Goal: Task Accomplishment & Management: Manage account settings

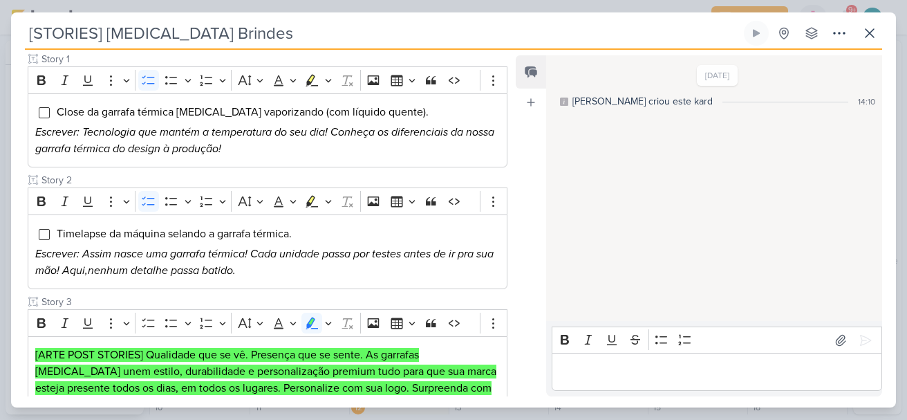
scroll to position [200, 0]
click at [874, 30] on icon at bounding box center [869, 33] width 17 height 17
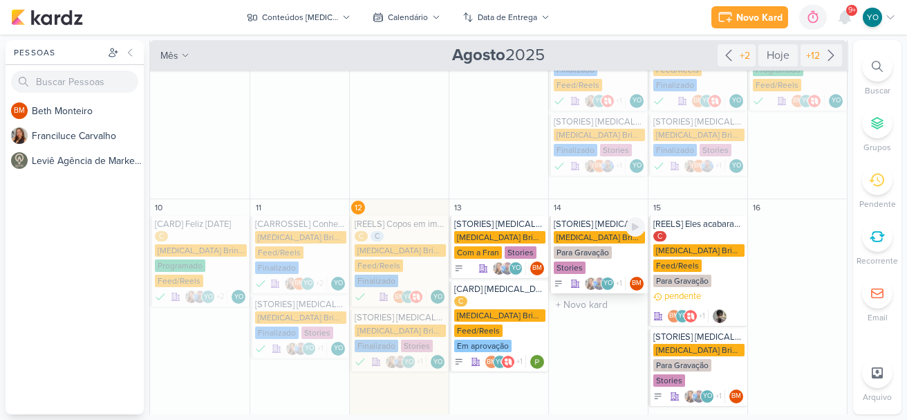
click at [601, 231] on div "[MEDICAL_DATA] Brindes PF" at bounding box center [599, 237] width 91 height 12
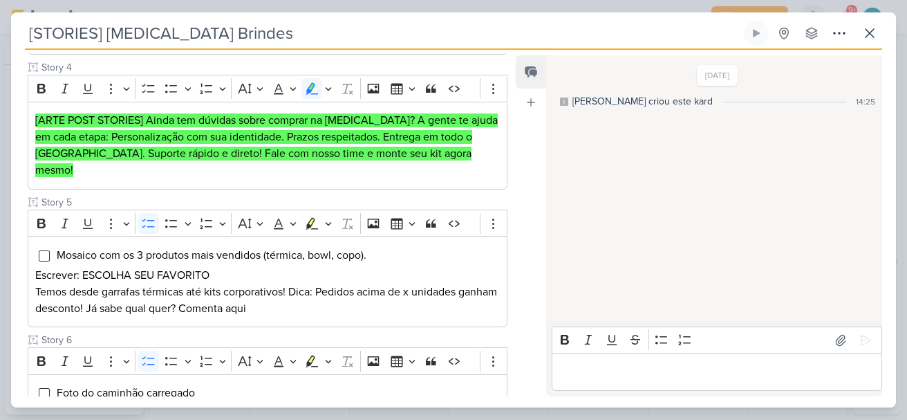
scroll to position [785, 0]
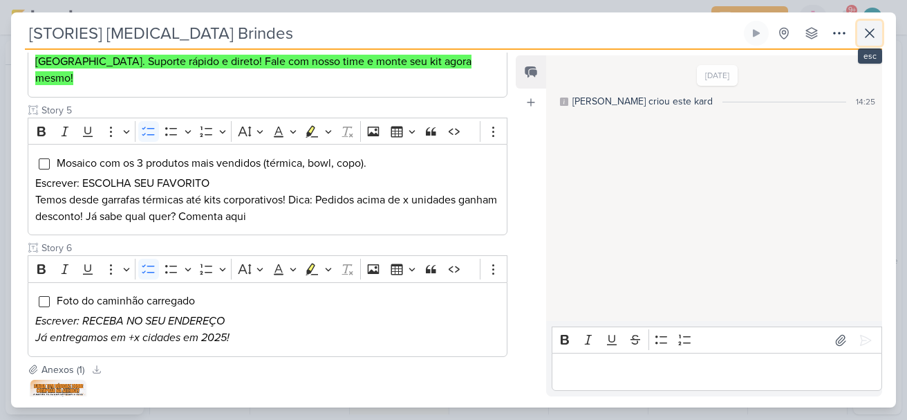
click at [862, 43] on button at bounding box center [869, 33] width 25 height 25
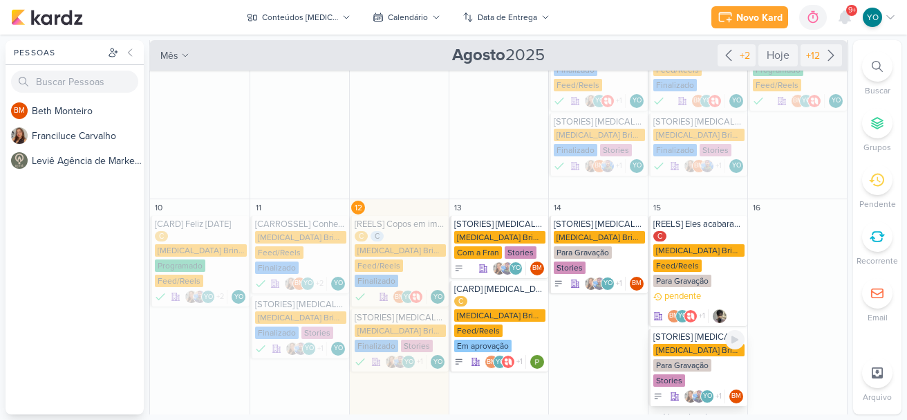
click at [680, 359] on div "Para Gravação" at bounding box center [682, 365] width 58 height 12
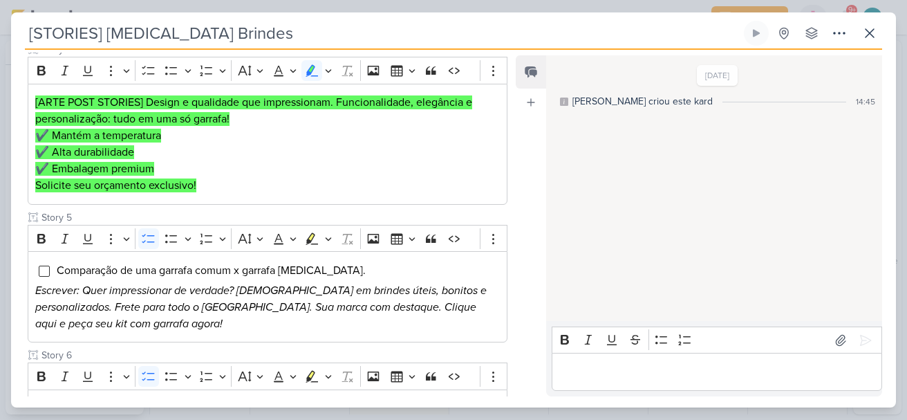
scroll to position [675, 0]
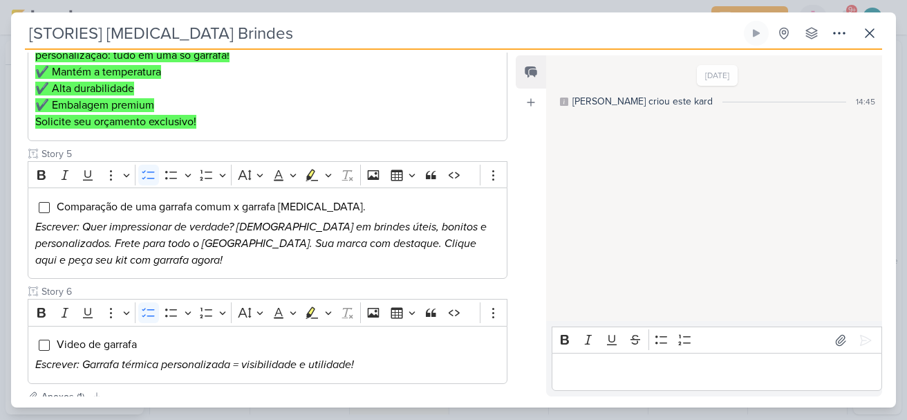
drag, startPoint x: 507, startPoint y: 281, endPoint x: 507, endPoint y: 299, distance: 18.0
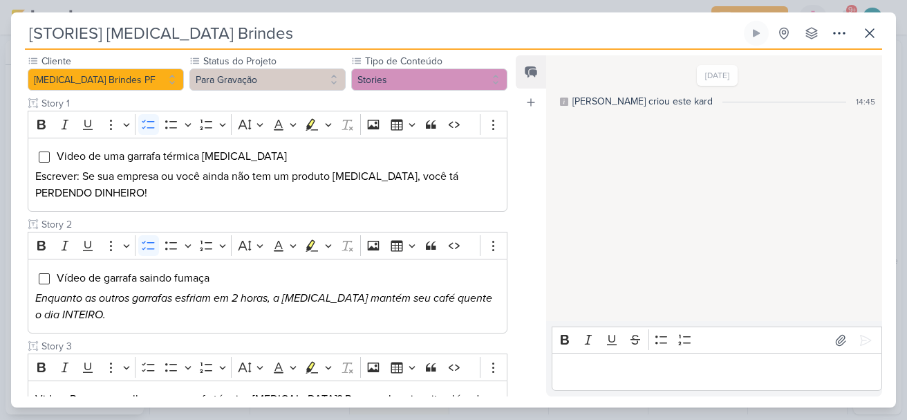
scroll to position [143, 0]
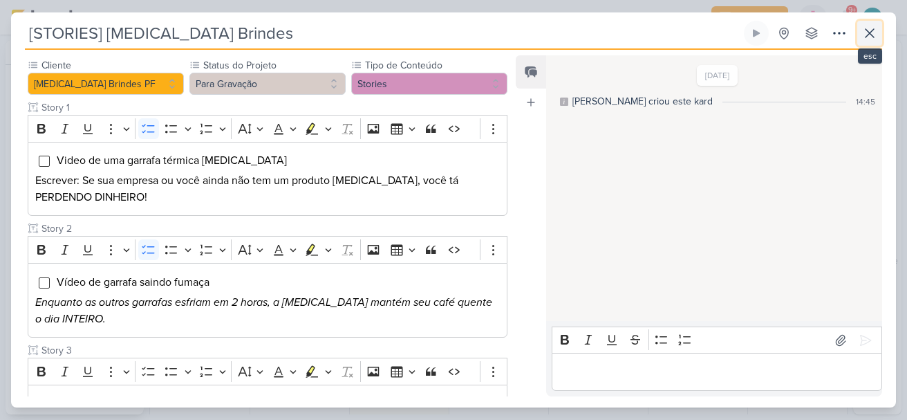
click at [872, 36] on icon at bounding box center [869, 33] width 8 height 8
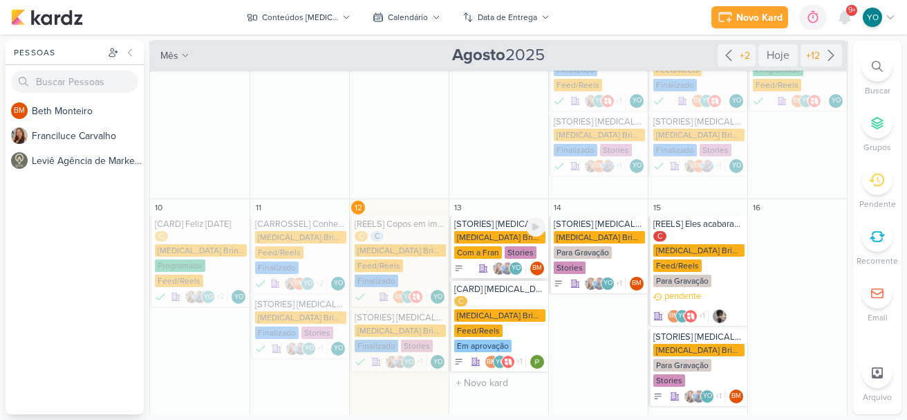
click at [485, 231] on div "[MEDICAL_DATA] Brindes PF" at bounding box center [499, 237] width 91 height 12
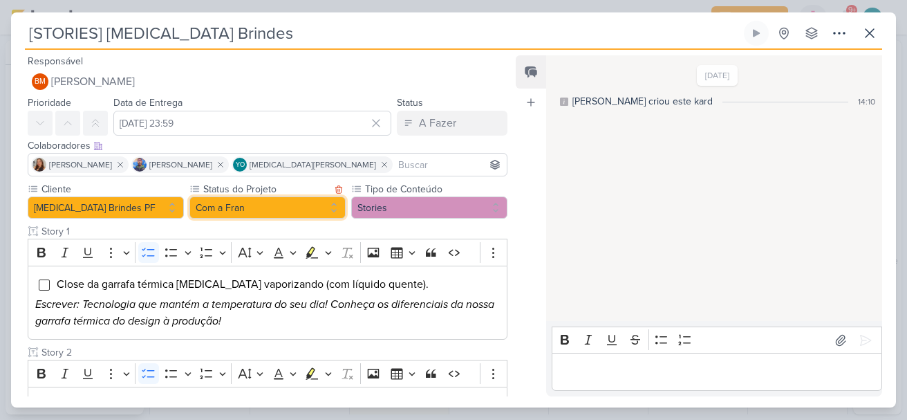
click at [284, 211] on button "Com a Fran" at bounding box center [267, 207] width 156 height 22
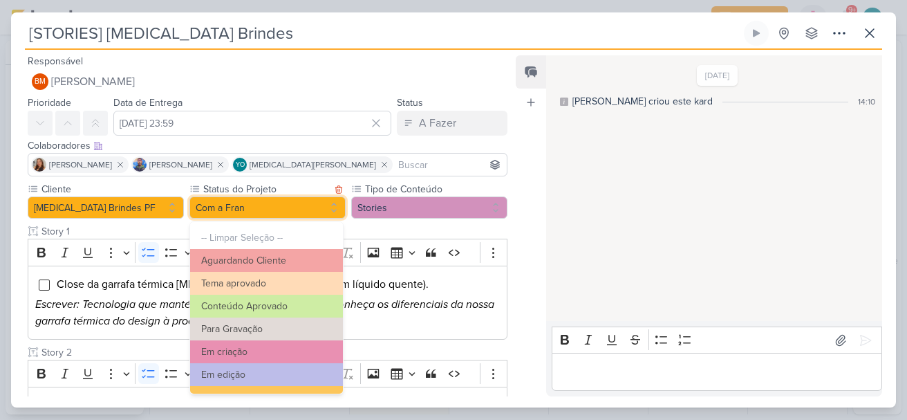
scroll to position [150, 0]
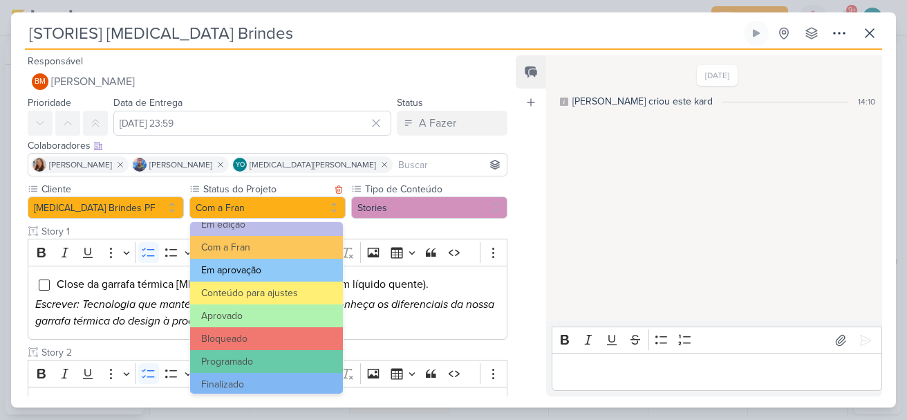
click at [300, 276] on button "Em aprovação" at bounding box center [266, 270] width 153 height 23
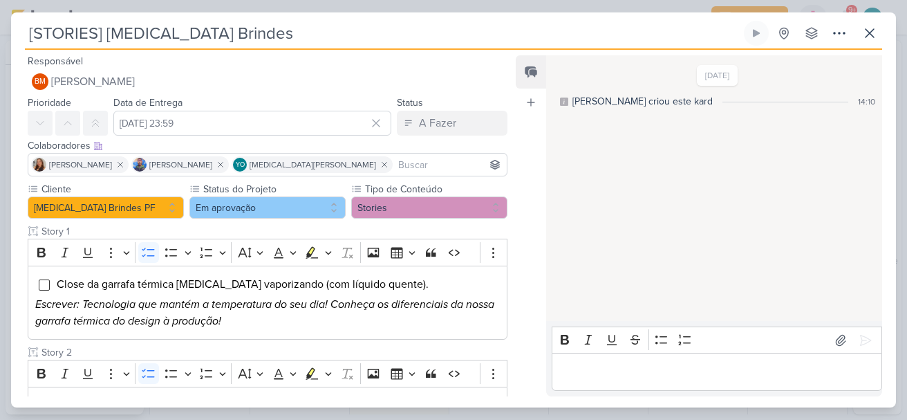
click at [686, 371] on p "Editor editing area: main" at bounding box center [717, 372] width 316 height 17
click at [891, 165] on div "Responsável BM [GEOGRAPHIC_DATA] Nenhum contato encontrado create new contact N…" at bounding box center [453, 228] width 885 height 357
click at [872, 35] on icon at bounding box center [869, 33] width 17 height 17
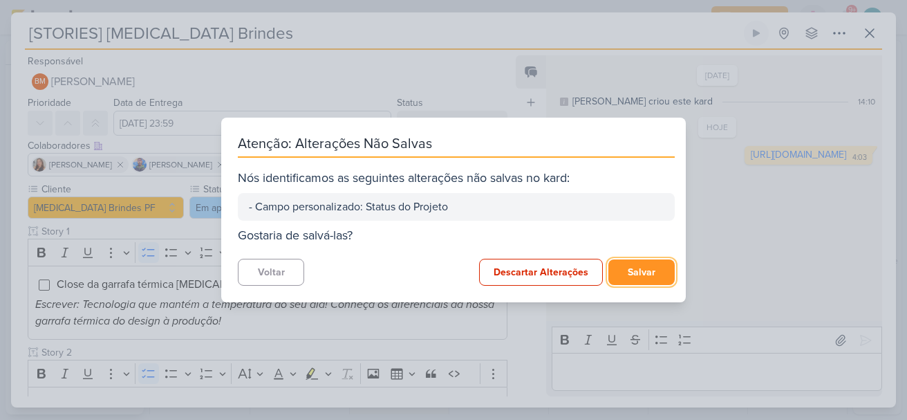
click at [628, 270] on button "Salvar" at bounding box center [641, 272] width 66 height 26
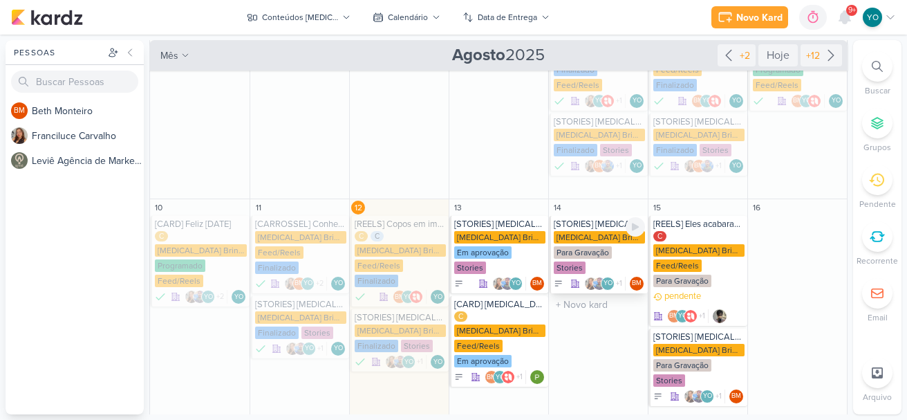
click at [572, 231] on div "[MEDICAL_DATA] Brindes PF" at bounding box center [599, 237] width 91 height 12
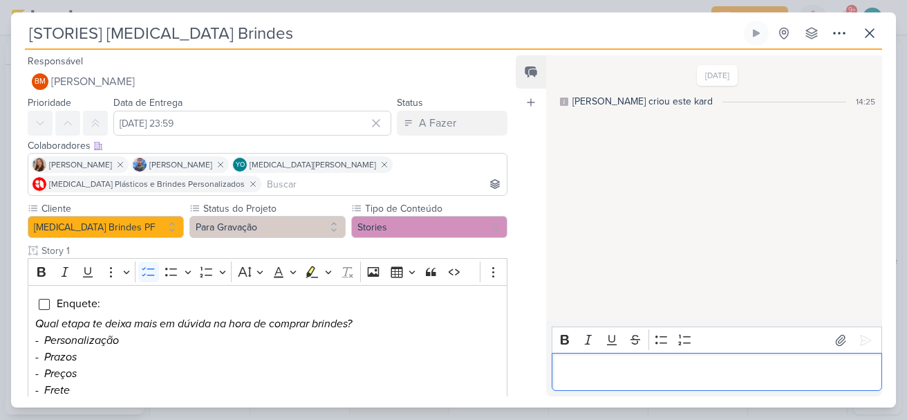
click at [610, 368] on p "Editor editing area: main" at bounding box center [717, 372] width 316 height 17
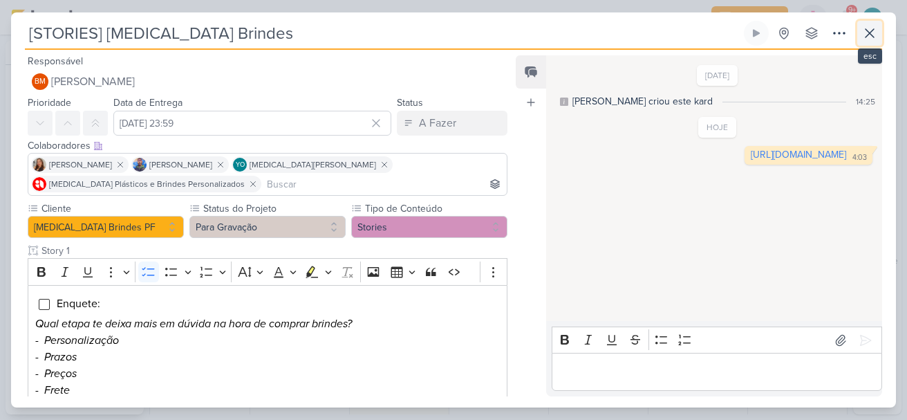
click at [863, 35] on icon at bounding box center [869, 33] width 17 height 17
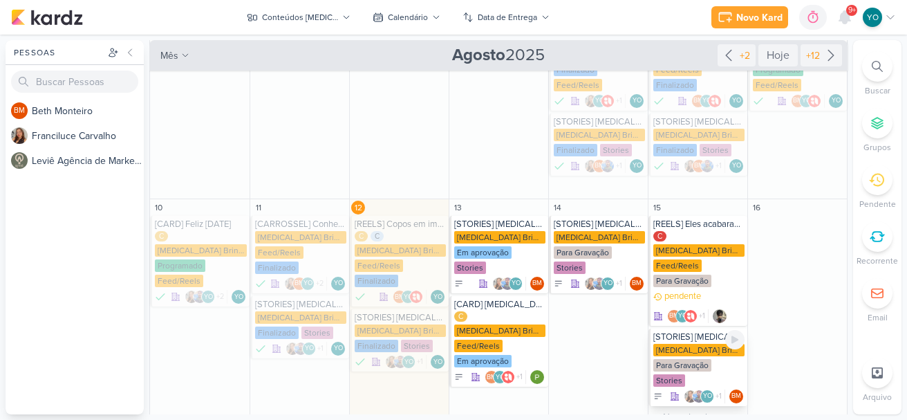
click at [688, 344] on div "[MEDICAL_DATA] Brindes PF Para Gravação Stories" at bounding box center [698, 366] width 91 height 44
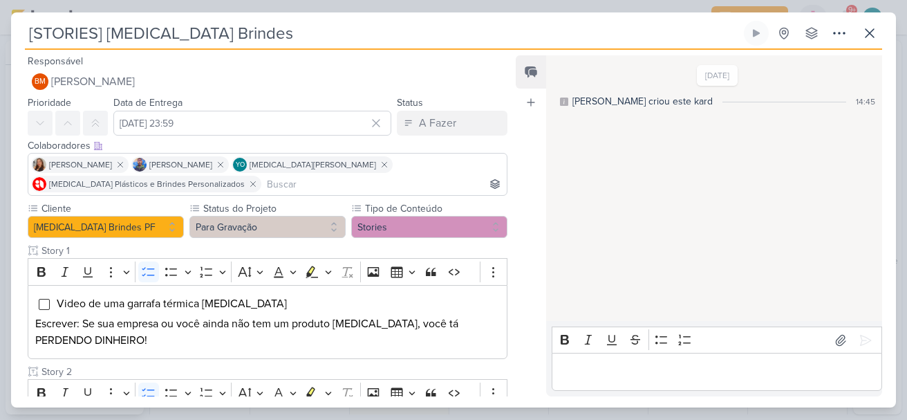
click at [639, 377] on p "Editor editing area: main" at bounding box center [717, 372] width 316 height 17
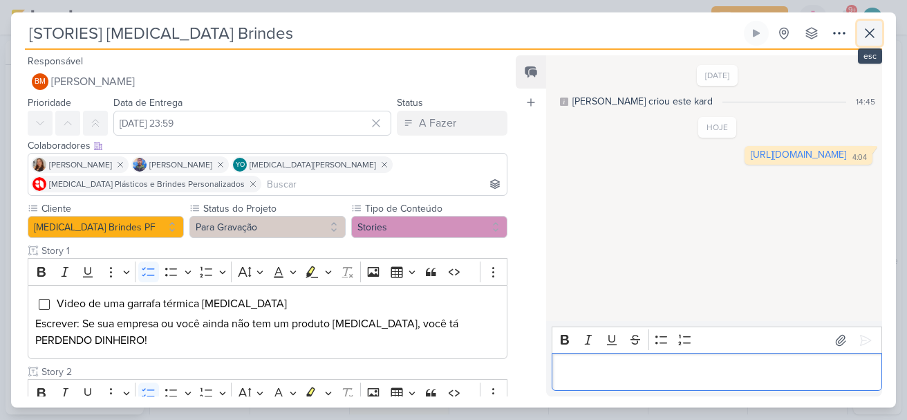
click at [872, 41] on button at bounding box center [869, 33] width 25 height 25
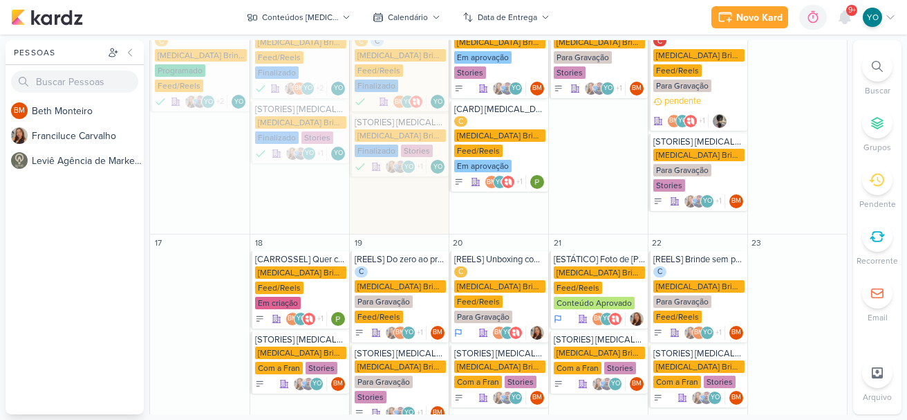
scroll to position [399, 0]
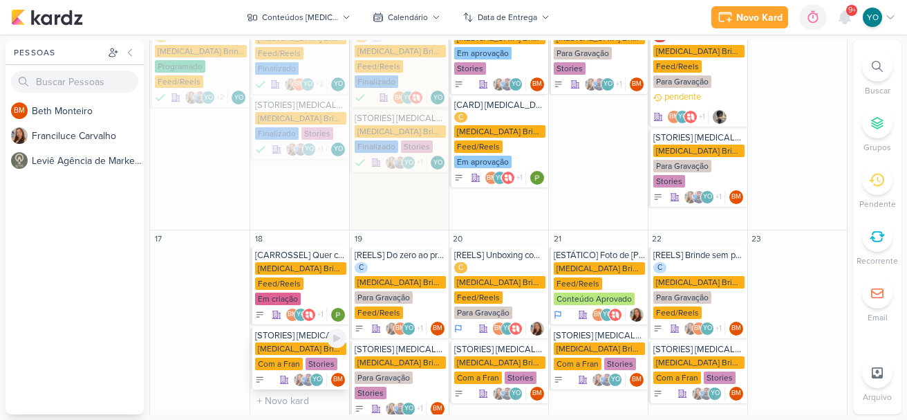
click at [285, 357] on div "Com a Fran" at bounding box center [279, 363] width 48 height 12
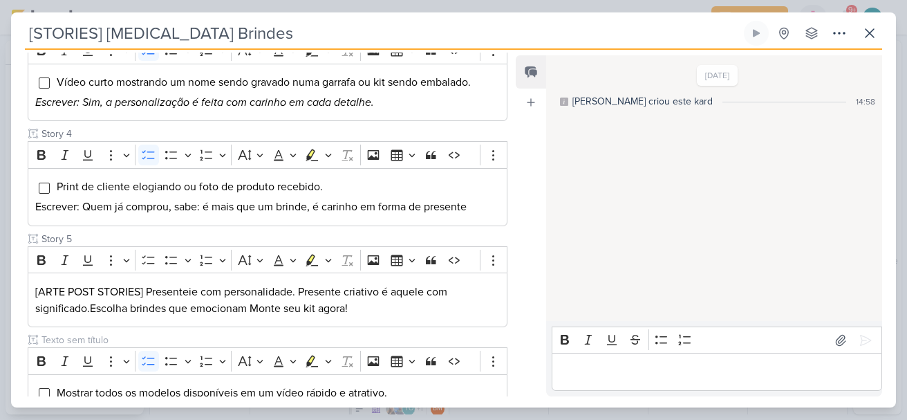
scroll to position [491, 0]
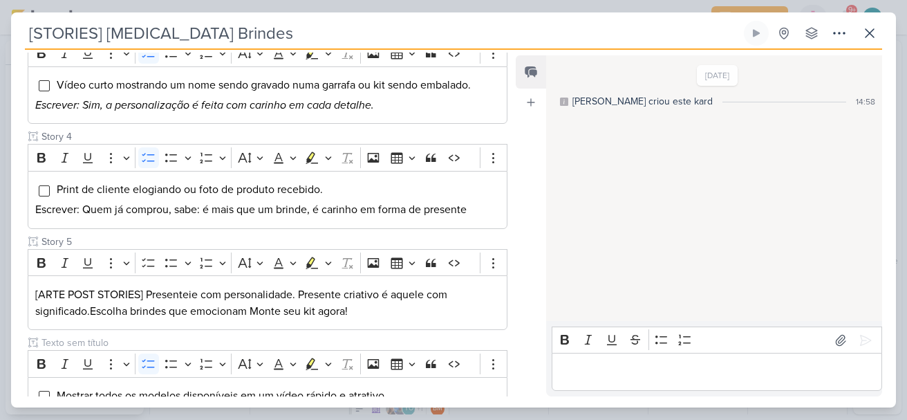
drag, startPoint x: 505, startPoint y: 255, endPoint x: 505, endPoint y: 232, distance: 23.5
click at [505, 232] on div "Cliente [MEDICAL_DATA] Brindes PF Status do Projeto" at bounding box center [262, 73] width 502 height 767
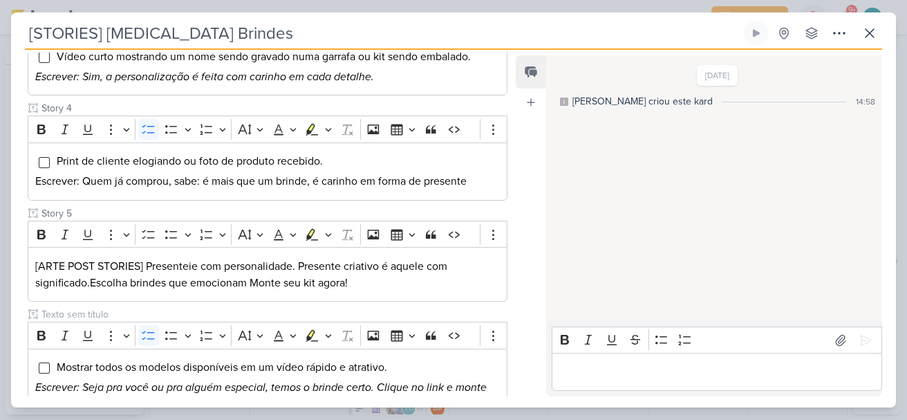
scroll to position [624, 0]
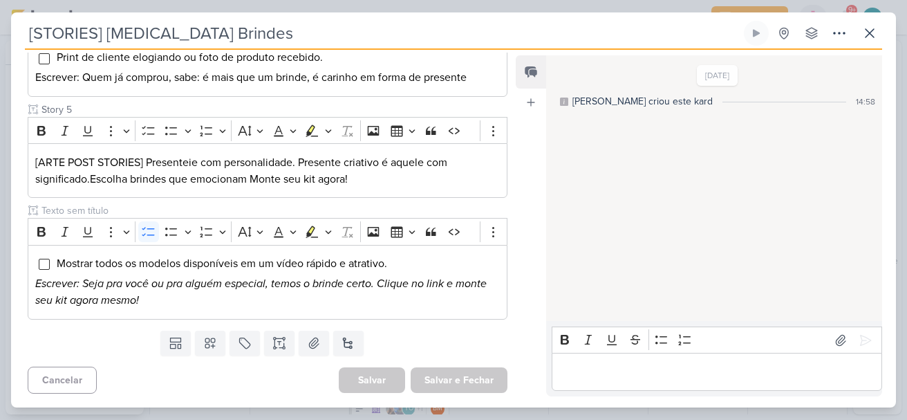
click at [516, 206] on div "Feed Atrelar email Solte o email para atrelar ao kard" at bounding box center [531, 225] width 30 height 341
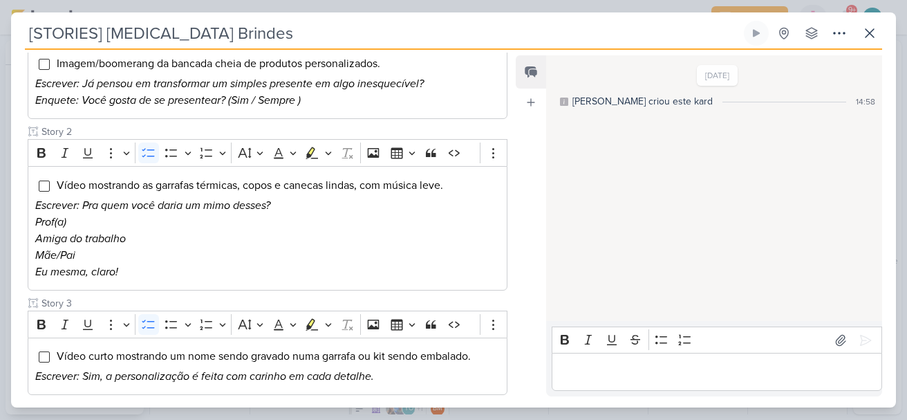
scroll to position [269, 0]
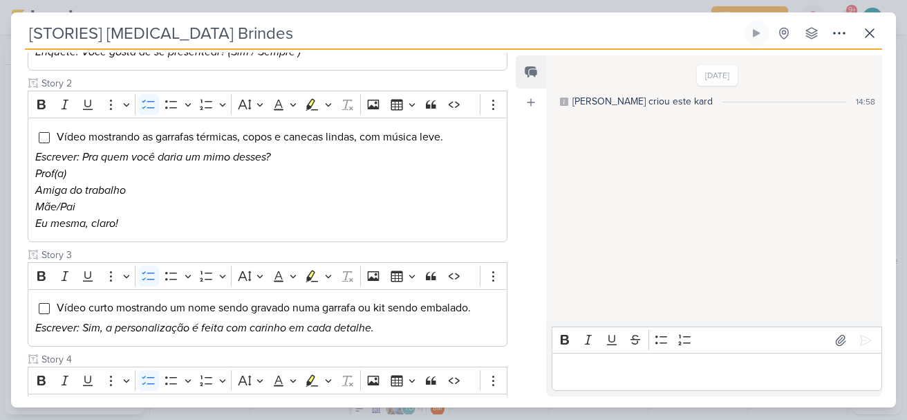
drag, startPoint x: 506, startPoint y: 178, endPoint x: 506, endPoint y: 203, distance: 24.9
click at [506, 203] on div "Cliente [MEDICAL_DATA] Brindes PF Status do Projeto" at bounding box center [262, 296] width 502 height 767
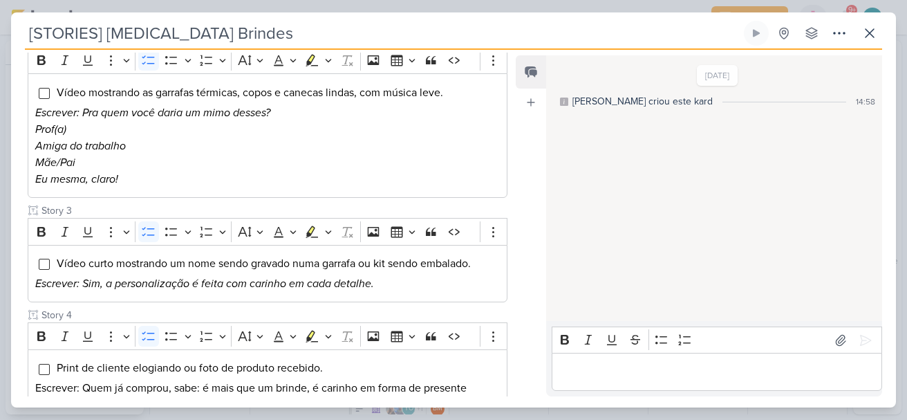
scroll to position [310, 0]
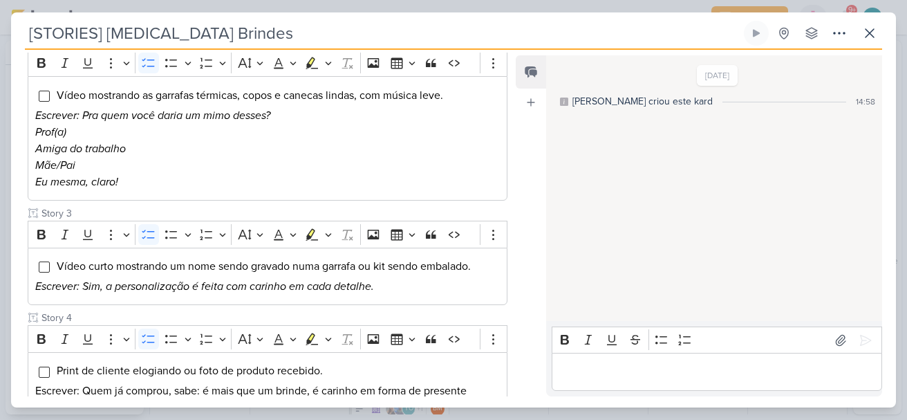
drag, startPoint x: 513, startPoint y: 194, endPoint x: 511, endPoint y: 176, distance: 18.1
click at [511, 176] on div "Responsável BM [GEOGRAPHIC_DATA] Nenhum contato encontrado create new contact N…" at bounding box center [453, 228] width 885 height 357
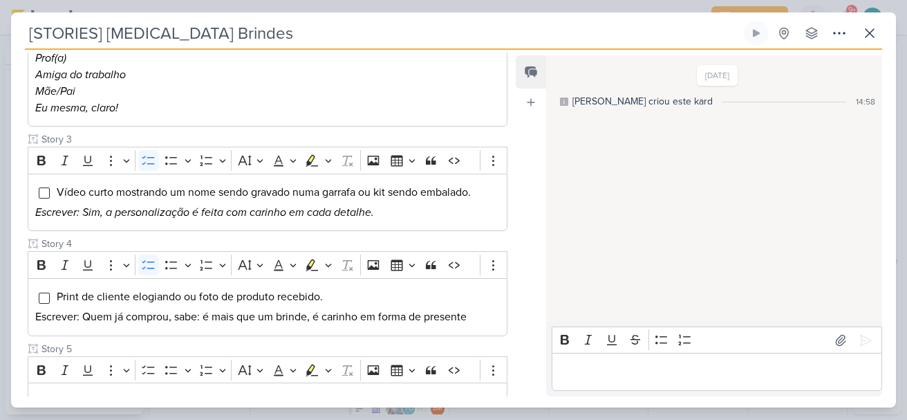
scroll to position [532, 0]
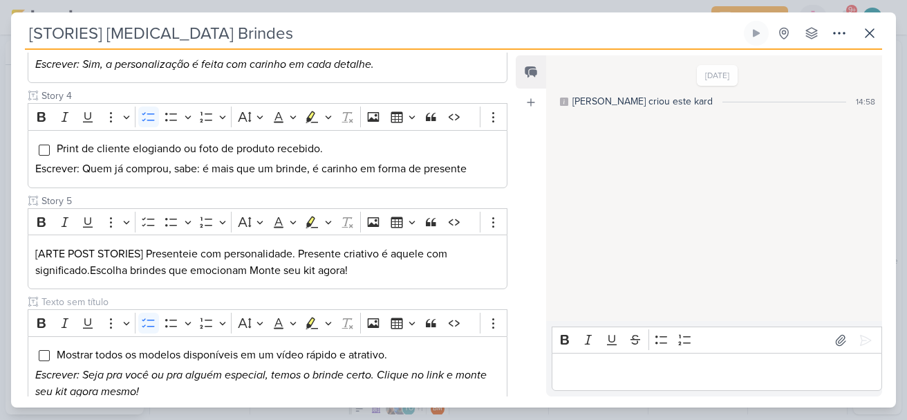
click at [659, 369] on p "Editor editing area: main" at bounding box center [717, 372] width 316 height 17
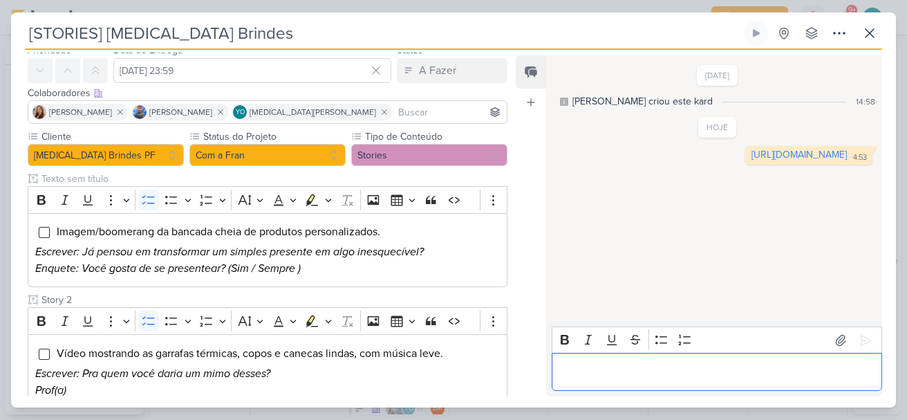
scroll to position [18, 0]
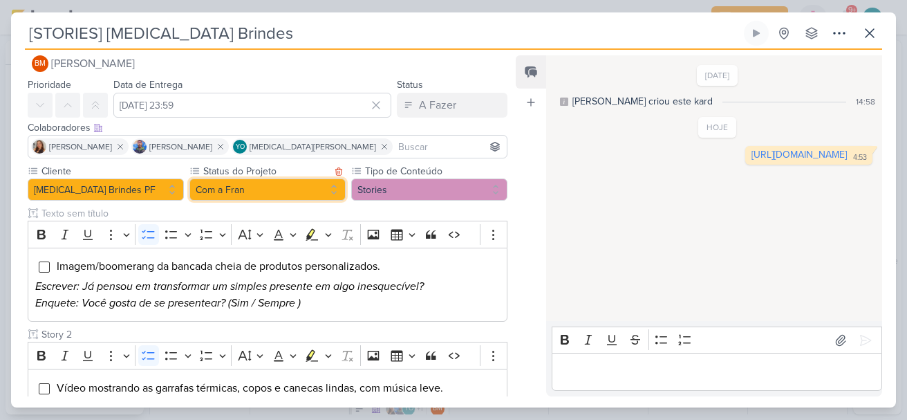
click at [286, 191] on button "Com a Fran" at bounding box center [267, 189] width 156 height 22
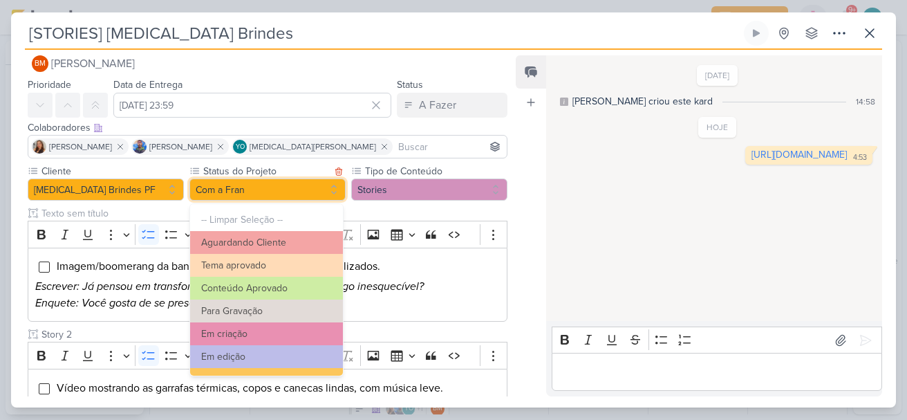
scroll to position [150, 0]
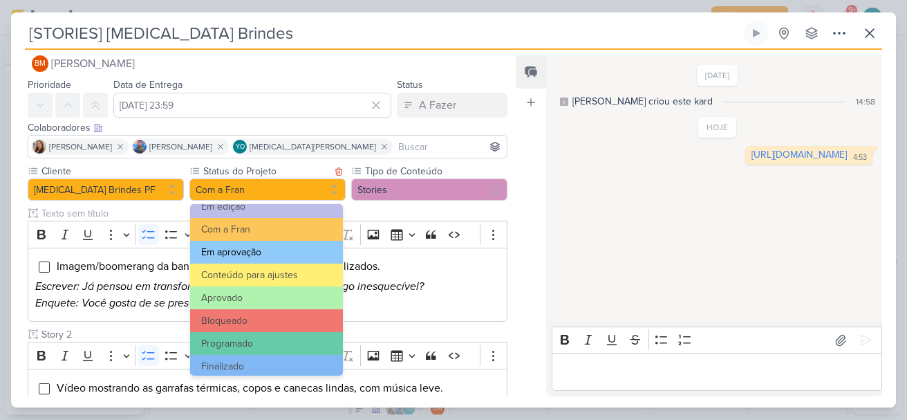
click at [309, 253] on button "Em aprovação" at bounding box center [266, 252] width 153 height 23
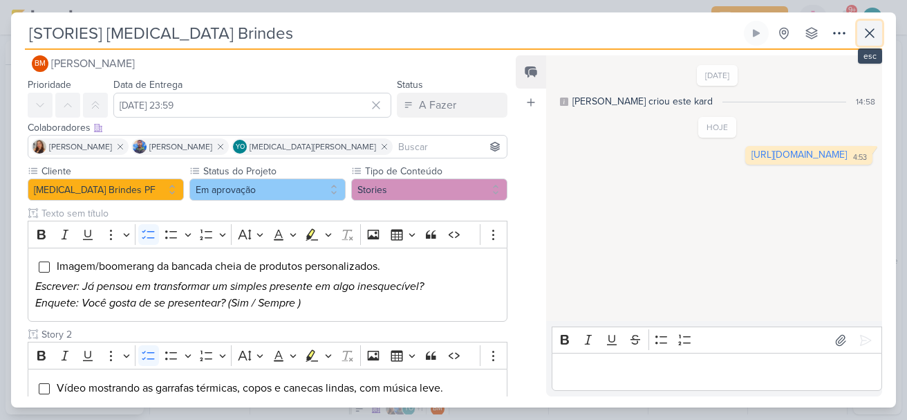
click at [875, 33] on icon at bounding box center [869, 33] width 17 height 17
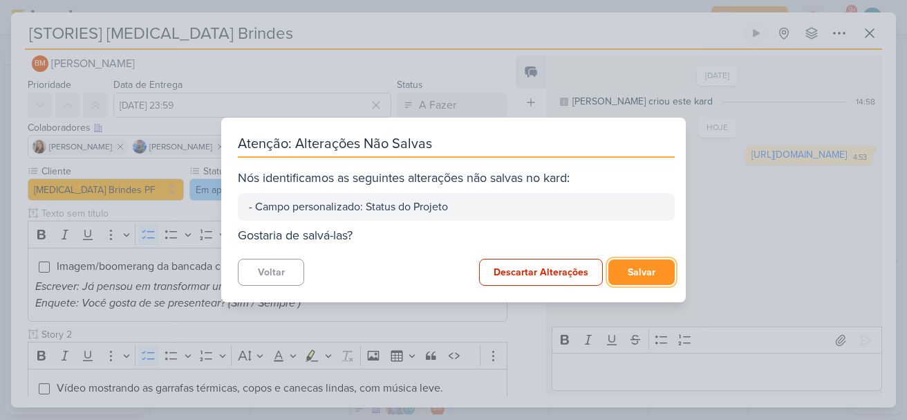
click at [636, 269] on button "Salvar" at bounding box center [641, 272] width 66 height 26
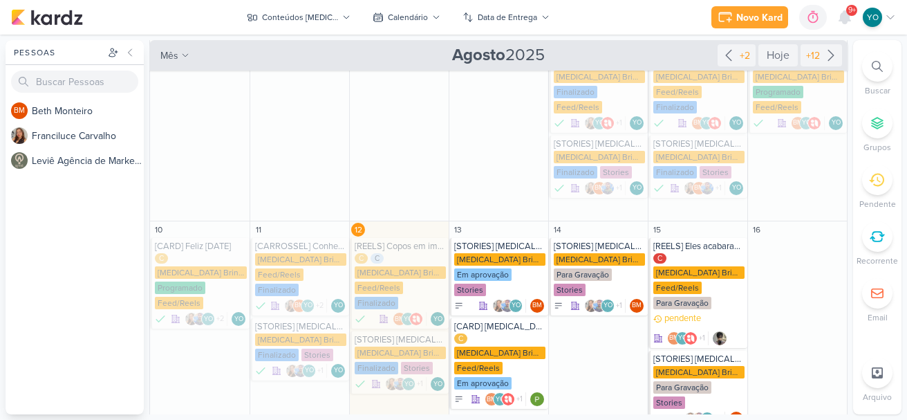
scroll to position [165, 0]
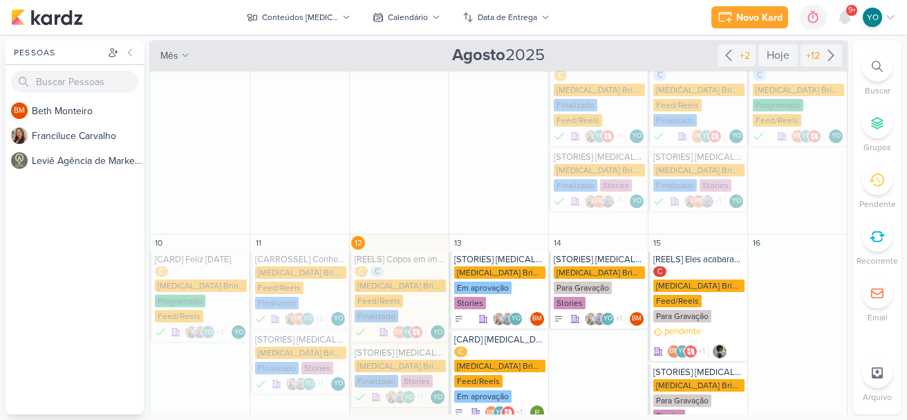
click at [850, 16] on span "9+" at bounding box center [852, 10] width 8 height 11
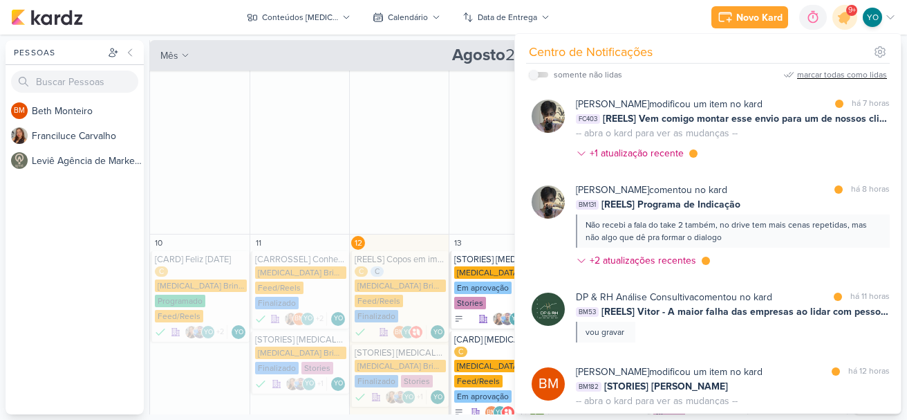
click at [843, 75] on div "marcar todas como lidas" at bounding box center [842, 74] width 90 height 12
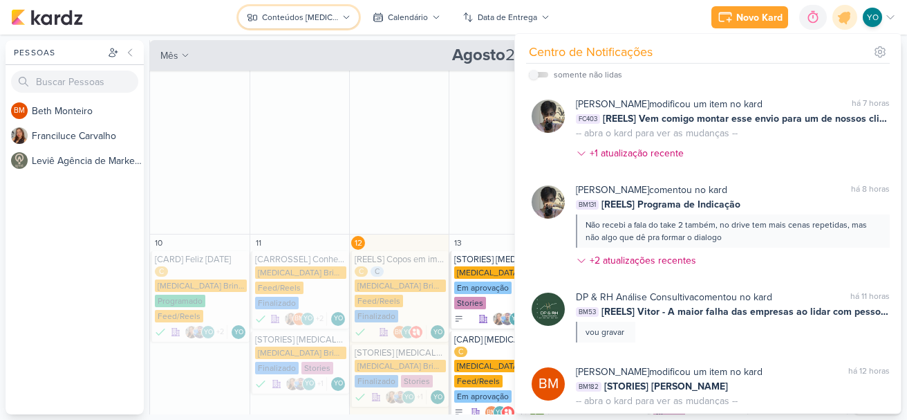
click at [338, 20] on div "Conteúdos [MEDICAL_DATA] Brindes PF" at bounding box center [300, 17] width 76 height 12
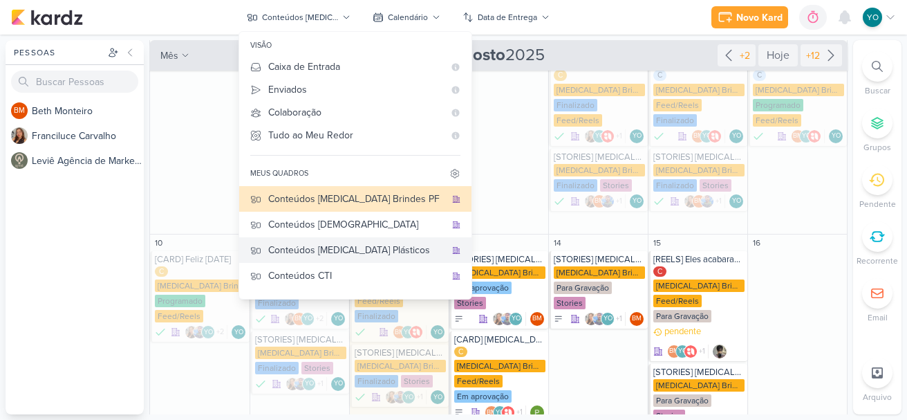
click at [375, 255] on div "Conteúdos [MEDICAL_DATA] Plásticos" at bounding box center [356, 250] width 177 height 15
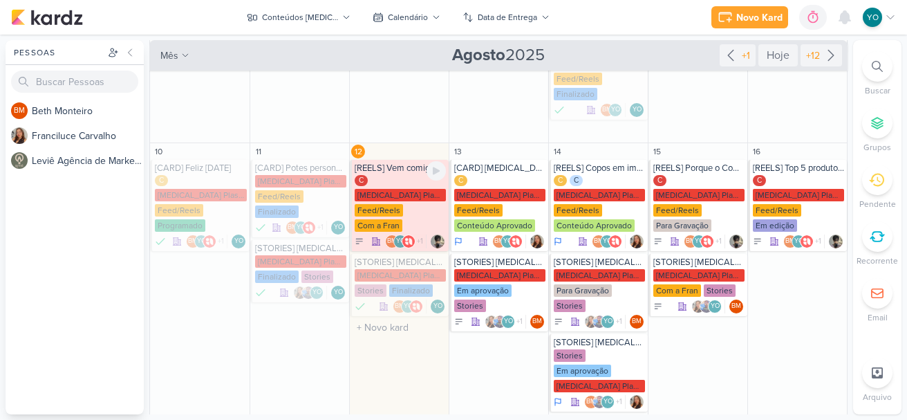
scroll to position [87, 0]
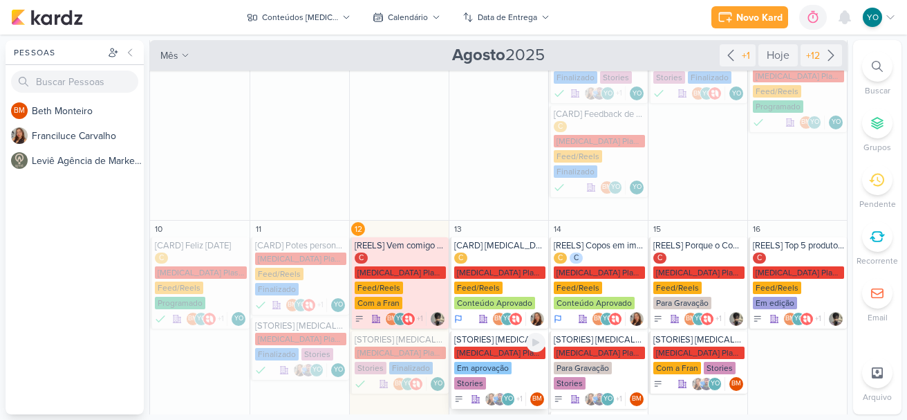
click at [509, 362] on div "[MEDICAL_DATA] Plasticos PJ Em aprovação Stories" at bounding box center [499, 368] width 91 height 44
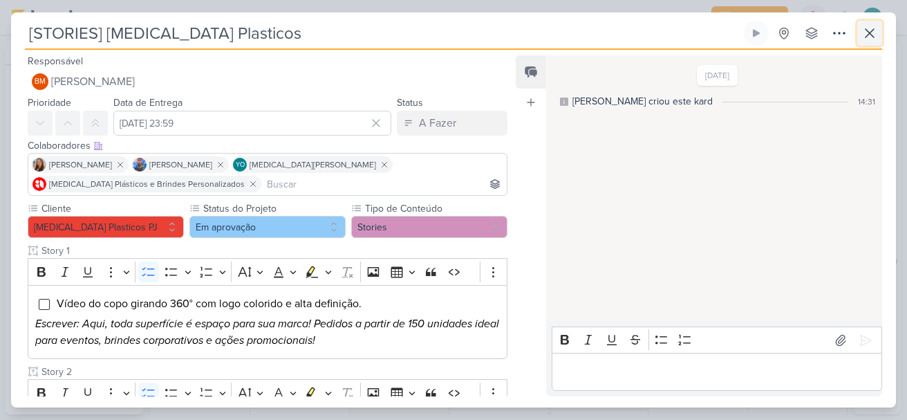
click at [870, 35] on icon at bounding box center [869, 33] width 17 height 17
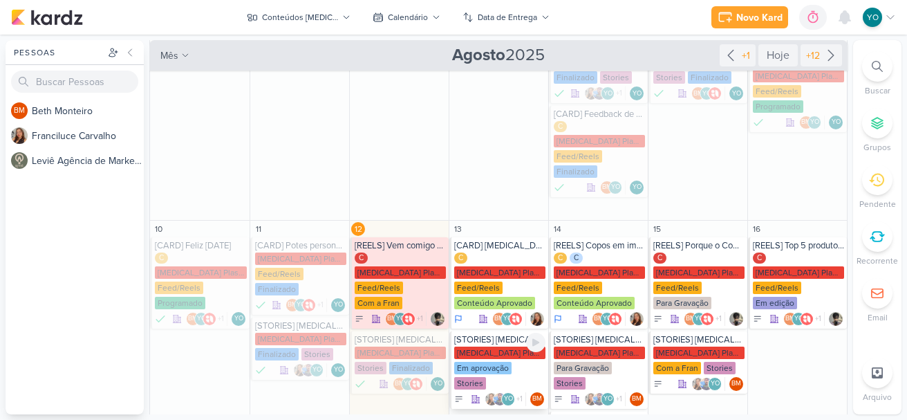
click at [499, 367] on div "Em aprovação" at bounding box center [482, 368] width 57 height 12
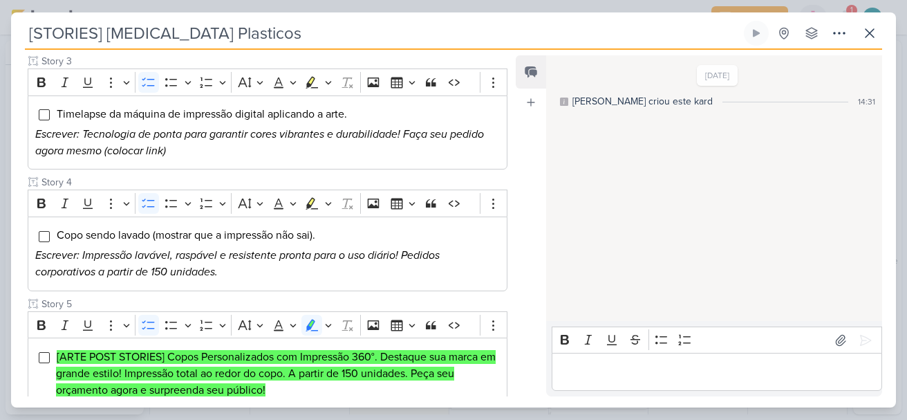
scroll to position [185, 0]
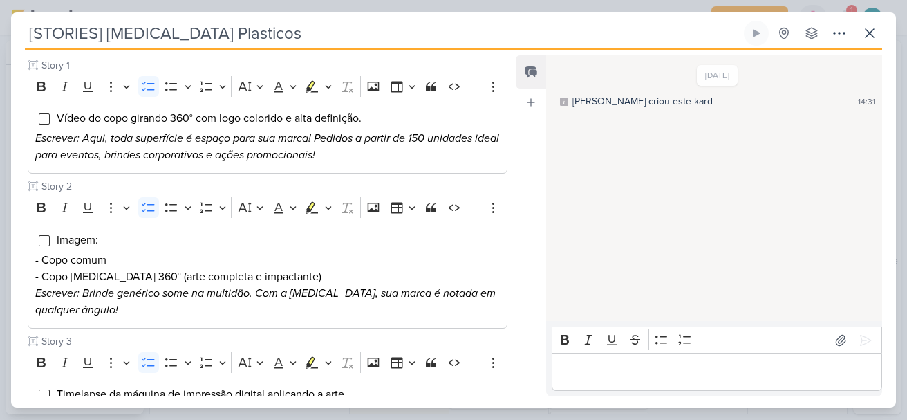
click at [513, 267] on div "Responsável BM [GEOGRAPHIC_DATA] Nenhum contato encontrado create new contact N…" at bounding box center [453, 228] width 885 height 357
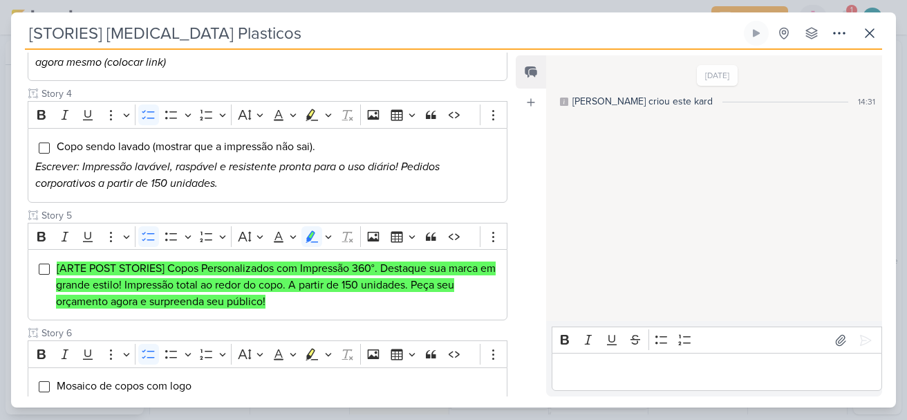
scroll to position [703, 0]
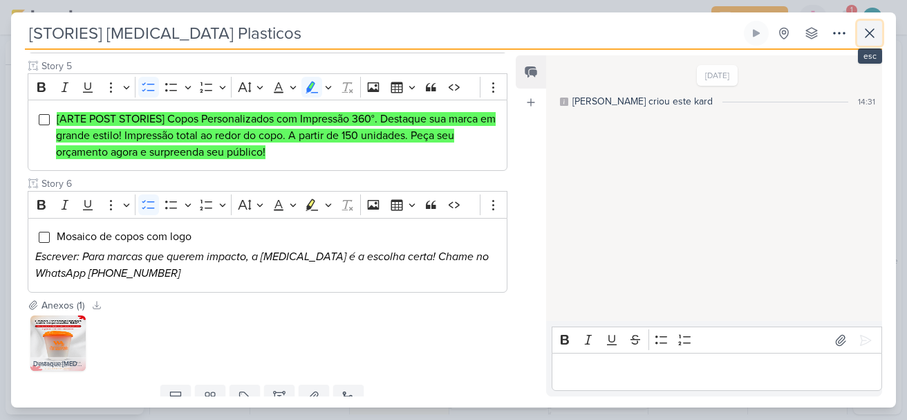
click at [868, 30] on icon at bounding box center [869, 33] width 17 height 17
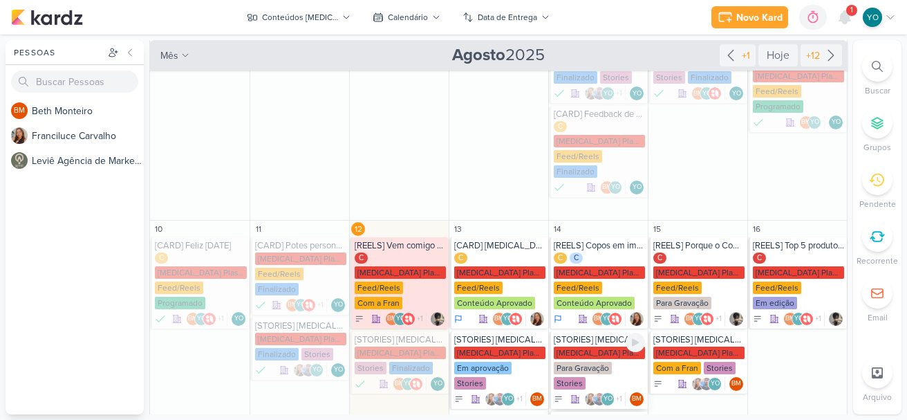
click at [599, 371] on div "Para Gravação" at bounding box center [583, 368] width 58 height 12
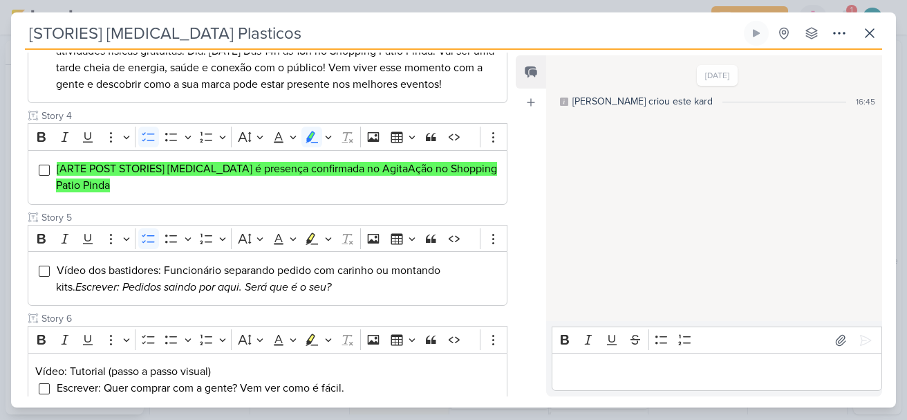
scroll to position [516, 0]
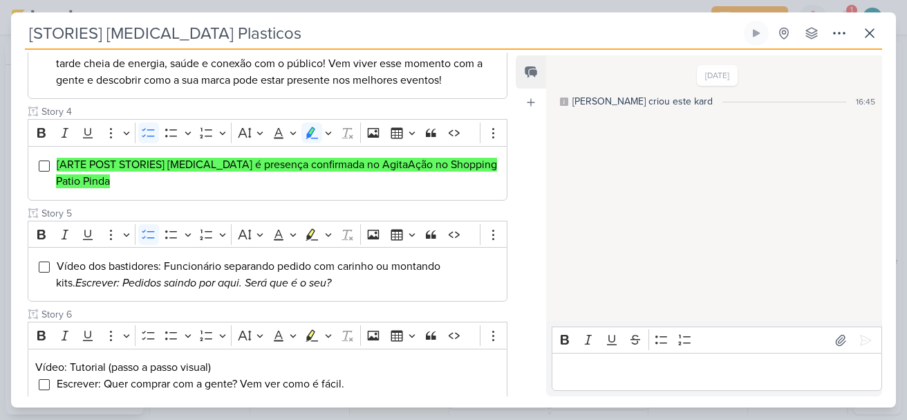
drag, startPoint x: 513, startPoint y: 258, endPoint x: 512, endPoint y: 270, distance: 11.8
click at [512, 270] on div "Responsável BM [GEOGRAPHIC_DATA] Nenhum contato encontrado create new contact N…" at bounding box center [453, 228] width 885 height 357
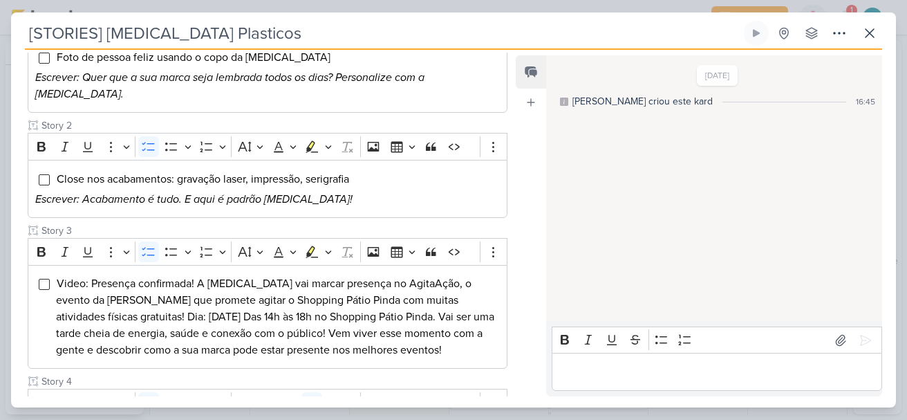
scroll to position [213, 0]
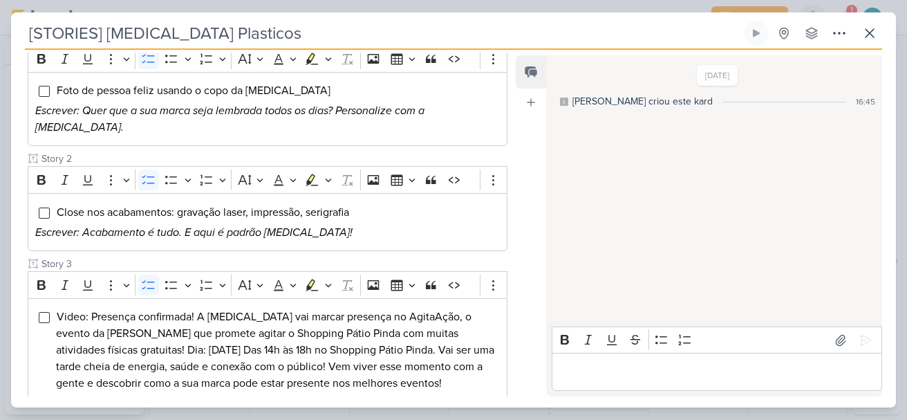
click at [623, 375] on p "Editor editing area: main" at bounding box center [717, 372] width 316 height 17
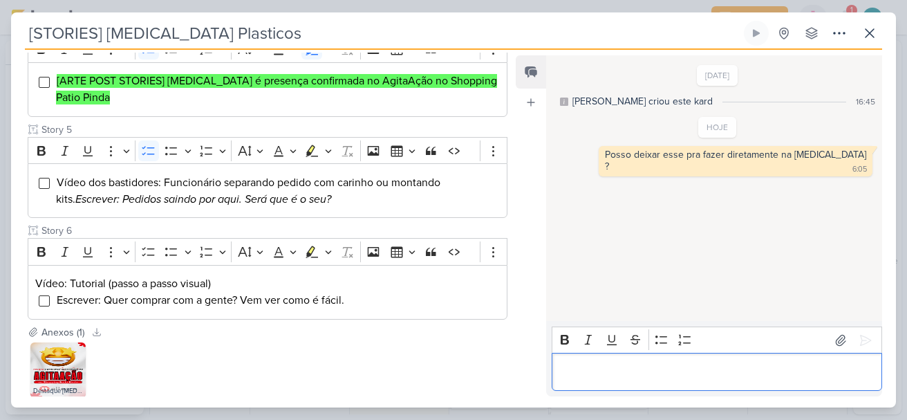
scroll to position [432, 0]
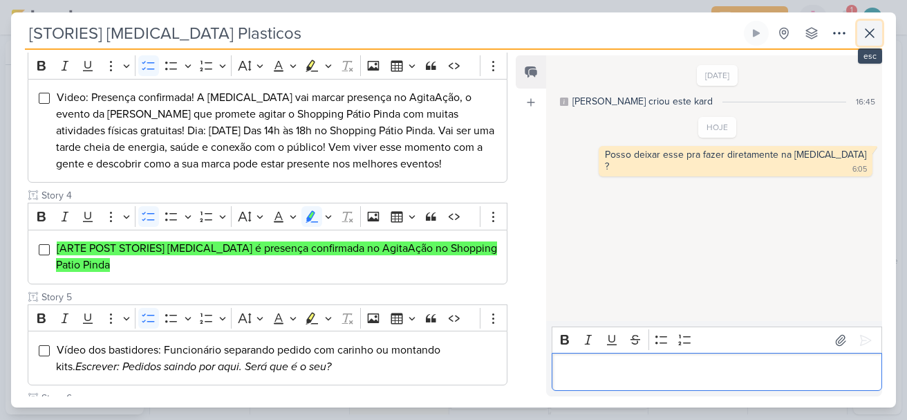
click at [874, 30] on icon at bounding box center [869, 33] width 8 height 8
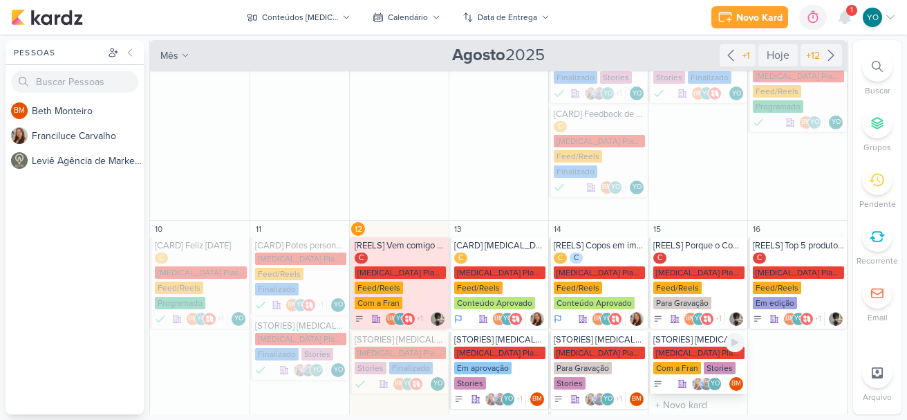
click at [655, 360] on div "[MEDICAL_DATA] Plasticos PJ Com a Fran Stories" at bounding box center [698, 360] width 91 height 29
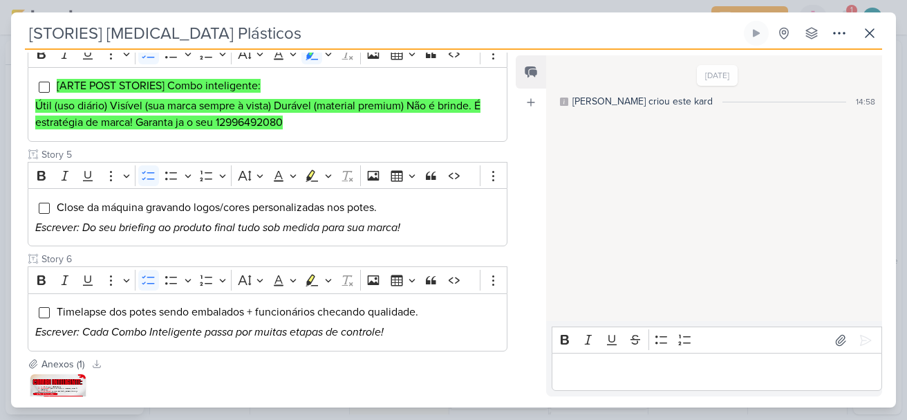
scroll to position [243, 0]
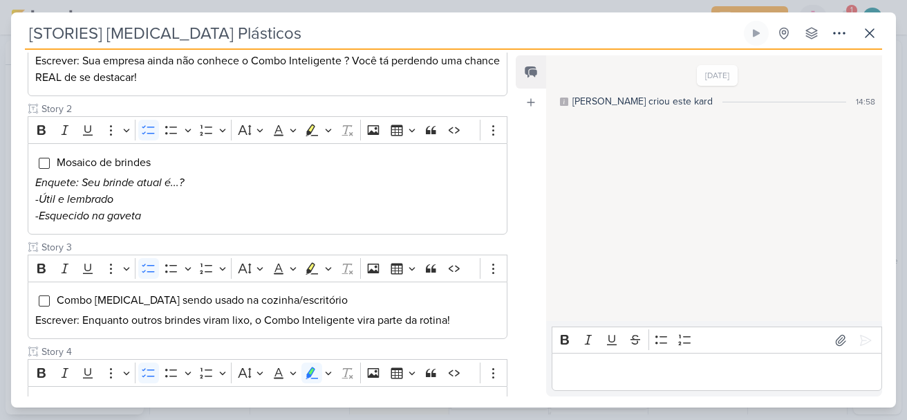
click at [514, 178] on div "Responsável BM [GEOGRAPHIC_DATA] Nenhum contato encontrado create new contact N…" at bounding box center [453, 228] width 885 height 357
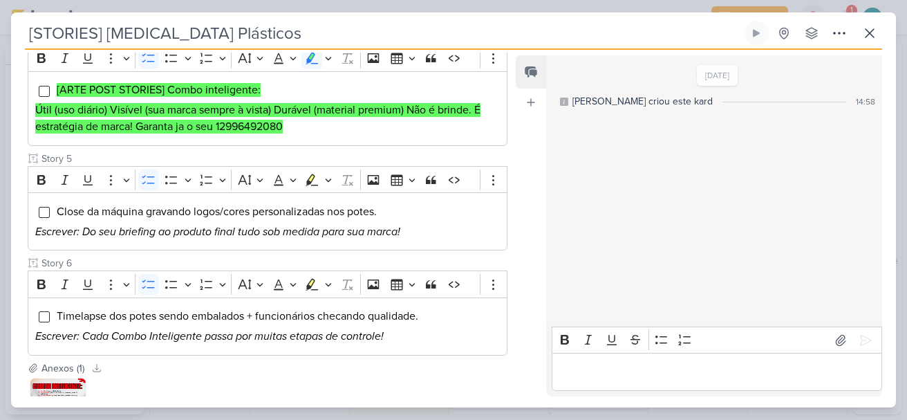
scroll to position [594, 0]
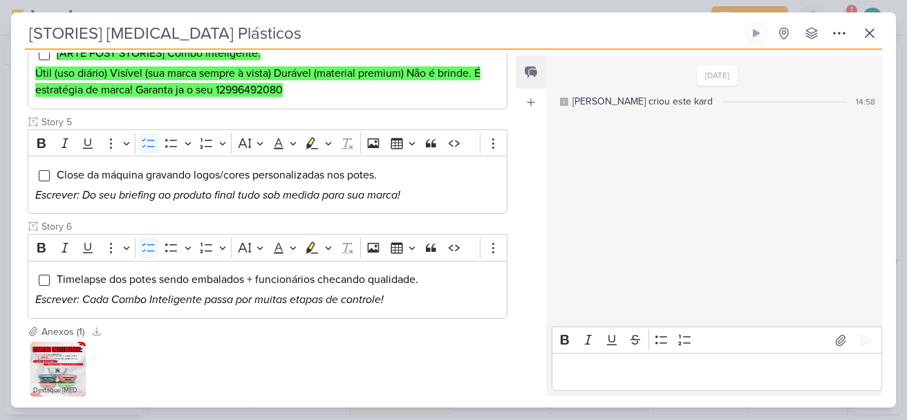
click at [514, 171] on div "Responsável BM [GEOGRAPHIC_DATA] Nenhum contato encontrado create new contact N…" at bounding box center [453, 228] width 885 height 357
click at [516, 180] on div "Feed Atrelar email Solte o email para atrelar ao kard" at bounding box center [531, 225] width 30 height 341
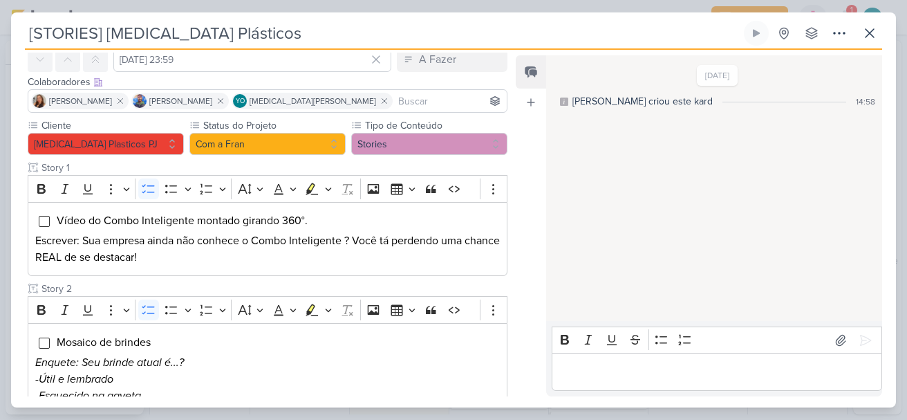
scroll to position [48, 0]
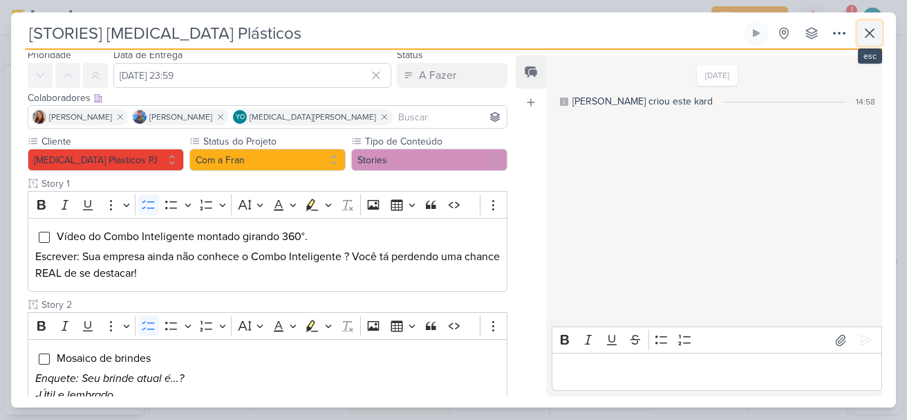
click at [868, 28] on icon at bounding box center [869, 33] width 17 height 17
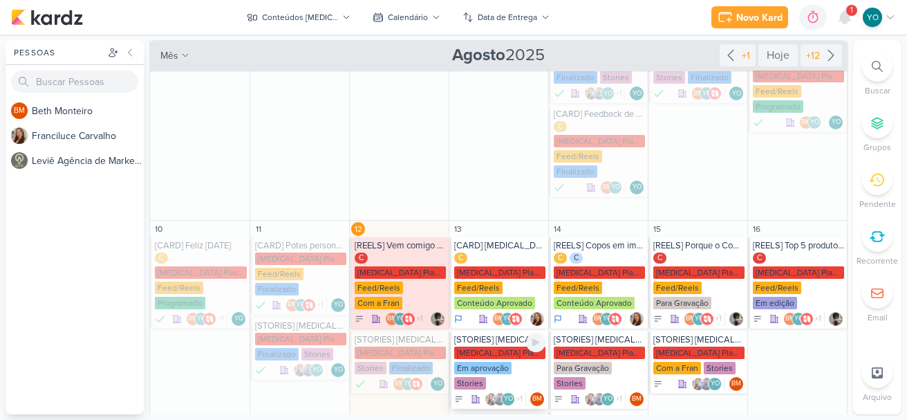
click at [500, 369] on div "Em aprovação" at bounding box center [482, 368] width 57 height 12
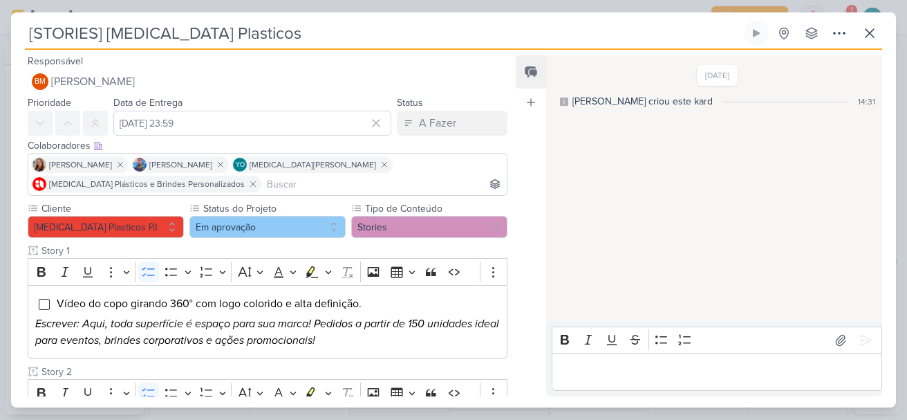
click at [516, 292] on div "Feed Atrelar email Solte o email para atrelar ao kard" at bounding box center [531, 225] width 30 height 341
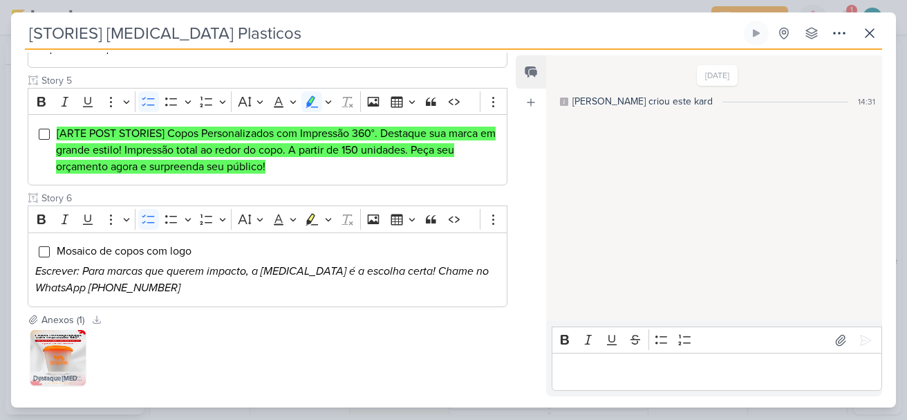
scroll to position [693, 0]
